Goal: Task Accomplishment & Management: Manage account settings

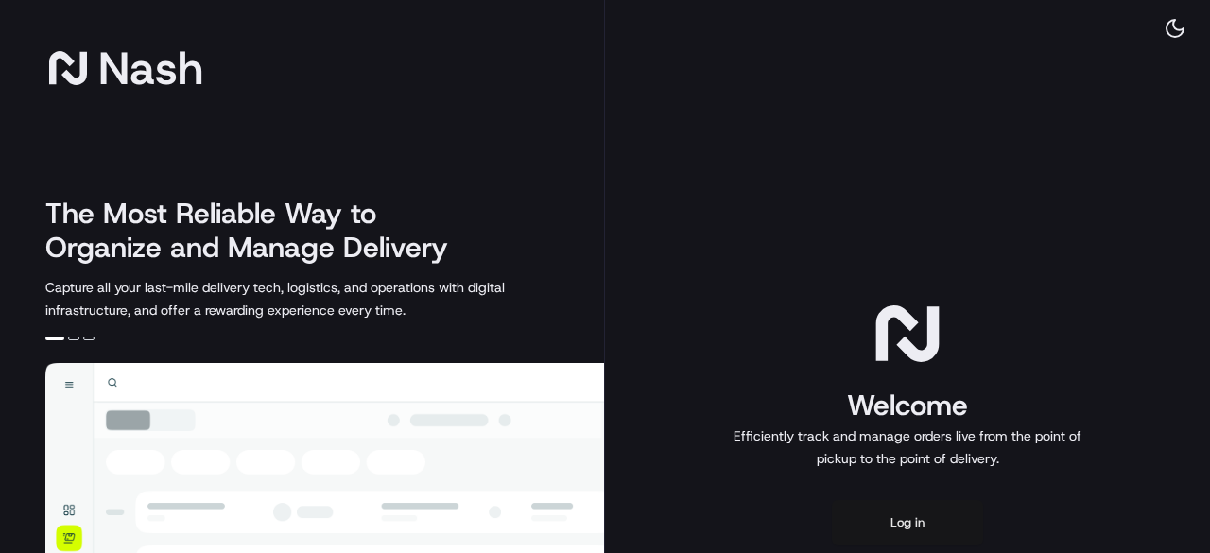
click at [902, 517] on button "Log in" at bounding box center [907, 522] width 151 height 45
